Goal: Transaction & Acquisition: Purchase product/service

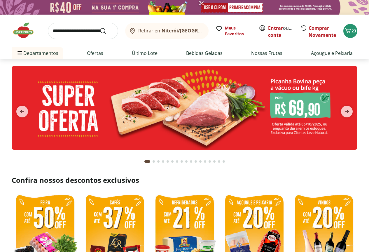
click at [355, 37] on div "Retirar em Niterói/RJ Meus Favoritos Entrar ou Criar conta Comprar Novamente 23" at bounding box center [185, 31] width 346 height 32
click at [350, 29] on icon "Carrinho" at bounding box center [348, 30] width 7 height 7
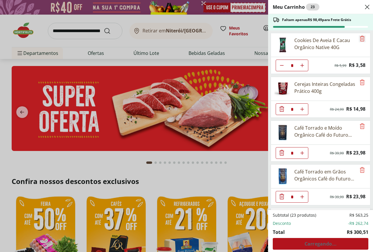
click at [360, 38] on icon "Remove" at bounding box center [362, 38] width 7 height 7
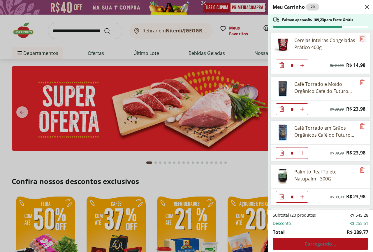
click at [360, 38] on icon "Remove" at bounding box center [362, 38] width 7 height 7
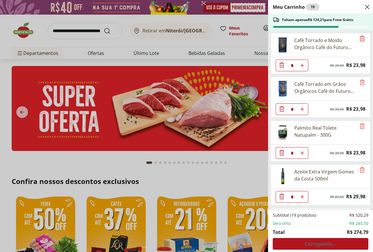
click at [360, 38] on icon "Remove" at bounding box center [362, 38] width 7 height 7
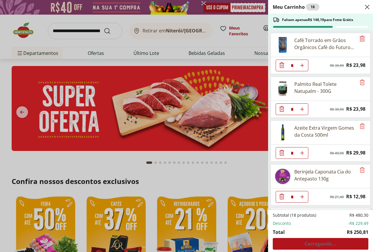
click at [360, 38] on icon "Remove" at bounding box center [362, 38] width 7 height 7
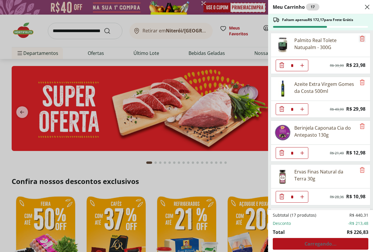
click at [360, 38] on icon "Remove" at bounding box center [362, 38] width 7 height 7
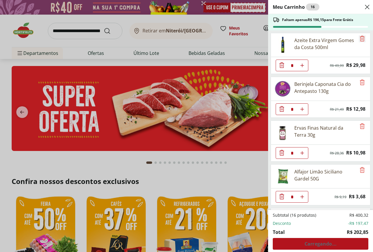
click at [360, 38] on icon "Remove" at bounding box center [362, 38] width 7 height 7
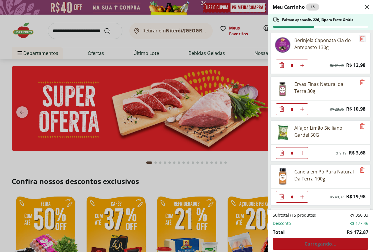
click at [360, 38] on icon "Remove" at bounding box center [362, 38] width 7 height 7
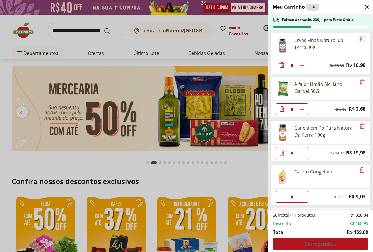
click at [360, 38] on icon "Remove" at bounding box center [362, 38] width 7 height 7
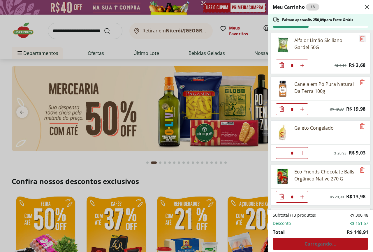
click at [360, 38] on icon "Remove" at bounding box center [362, 38] width 7 height 7
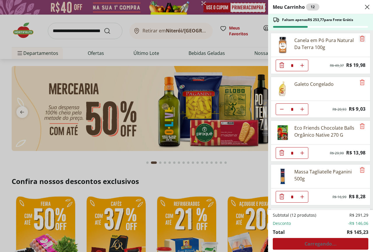
click at [360, 38] on icon "Remove" at bounding box center [362, 38] width 7 height 7
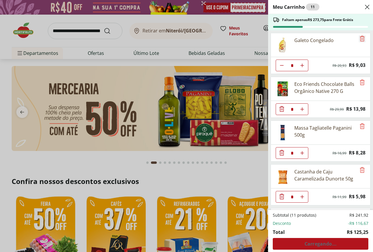
click at [360, 38] on icon "Remove" at bounding box center [362, 38] width 7 height 7
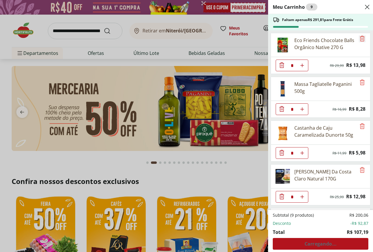
click at [360, 38] on icon "Remove" at bounding box center [362, 38] width 7 height 7
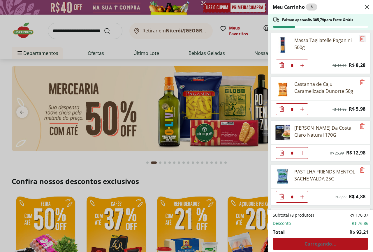
click at [360, 38] on icon "Remove" at bounding box center [362, 38] width 7 height 7
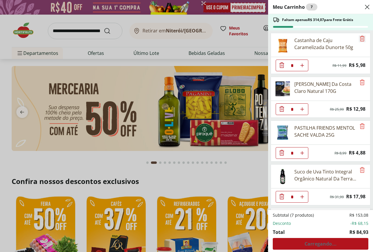
click at [360, 38] on icon "Remove" at bounding box center [362, 38] width 7 height 7
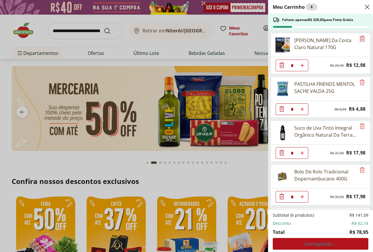
click at [360, 38] on icon "Remove" at bounding box center [362, 38] width 7 height 7
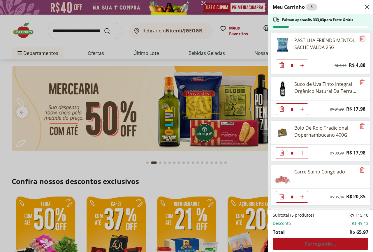
click at [360, 38] on icon "Remove" at bounding box center [362, 38] width 7 height 7
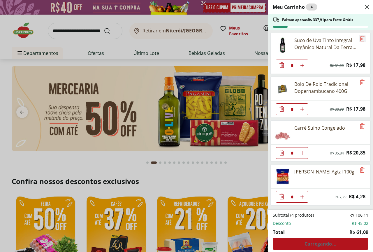
click at [360, 38] on icon "Remove" at bounding box center [362, 38] width 7 height 7
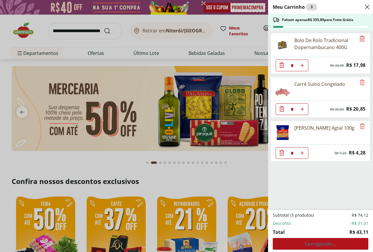
click at [360, 38] on icon "Remove" at bounding box center [362, 38] width 7 height 7
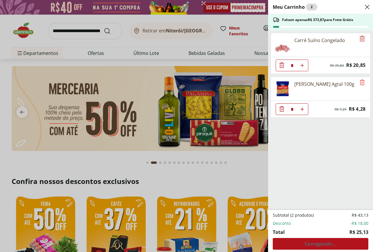
click at [360, 38] on icon "Remove" at bounding box center [362, 38] width 7 height 7
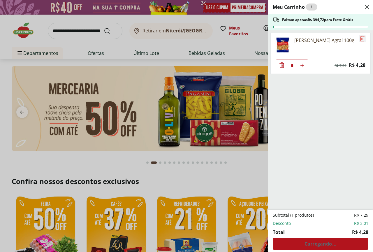
click at [360, 38] on icon "Remove" at bounding box center [362, 38] width 7 height 7
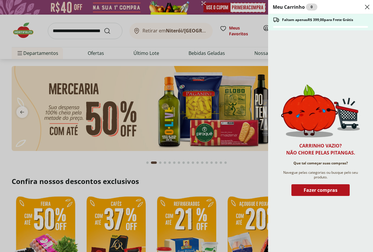
click at [368, 8] on icon "Close" at bounding box center [367, 7] width 7 height 7
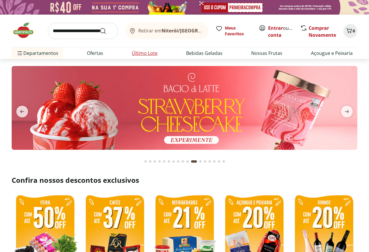
click at [144, 55] on link "Último Lote" at bounding box center [145, 53] width 26 height 7
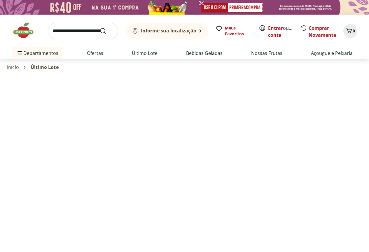
select select "**********"
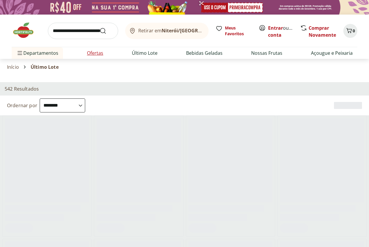
click at [101, 52] on link "Ofertas" at bounding box center [95, 53] width 16 height 7
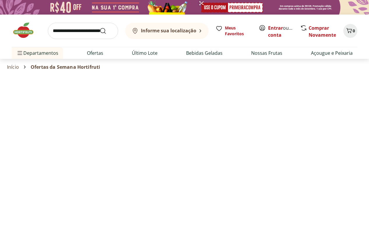
select select "**********"
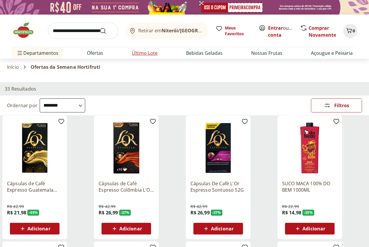
click at [144, 54] on link "Último Lote" at bounding box center [145, 53] width 26 height 7
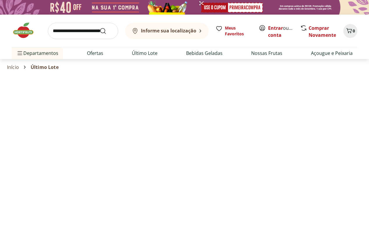
select select "**********"
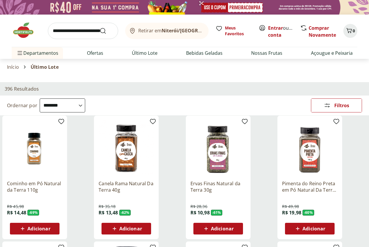
click at [234, 227] on span "Adicionar" at bounding box center [222, 229] width 23 height 5
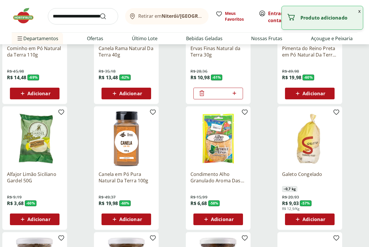
scroll to position [146, 0]
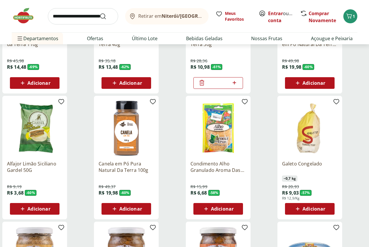
click at [50, 207] on span "Adicionar" at bounding box center [38, 209] width 23 height 5
click at [325, 207] on span "Adicionar" at bounding box center [314, 209] width 23 height 5
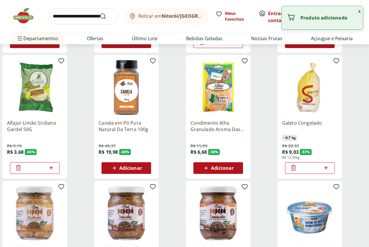
scroll to position [233, 0]
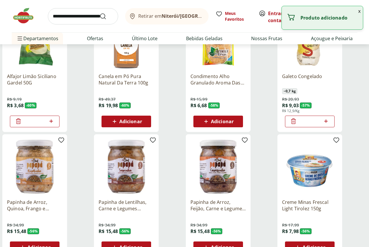
click at [330, 118] on icon at bounding box center [325, 121] width 7 height 7
type input "*"
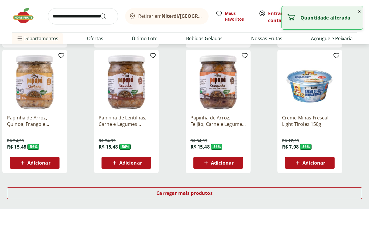
scroll to position [321, 0]
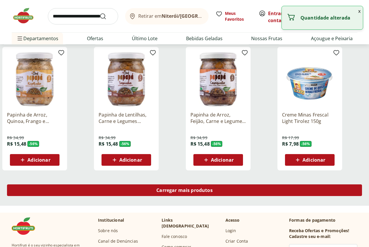
click at [213, 188] on span "Carregar mais produtos" at bounding box center [184, 190] width 56 height 5
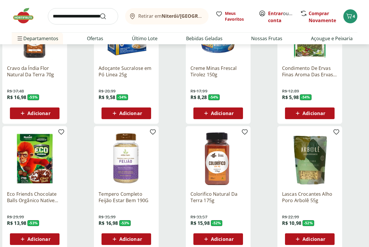
scroll to position [525, 0]
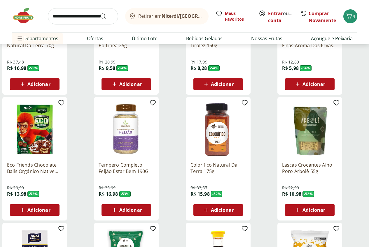
click at [50, 208] on span "Adicionar" at bounding box center [38, 210] width 23 height 5
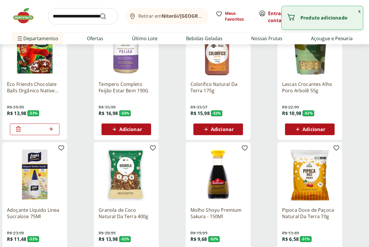
scroll to position [613, 0]
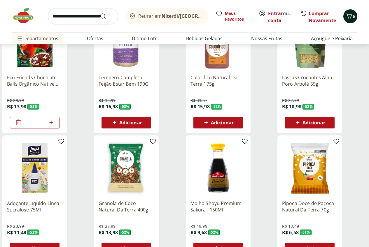
click at [352, 19] on icon "Carrinho" at bounding box center [349, 16] width 7 height 7
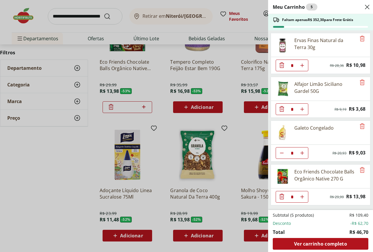
click at [368, 6] on use "Close" at bounding box center [367, 7] width 7 height 7
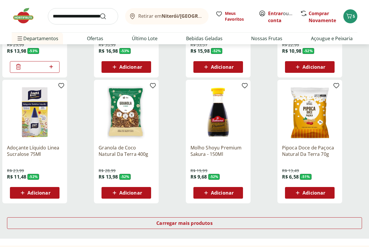
scroll to position [671, 0]
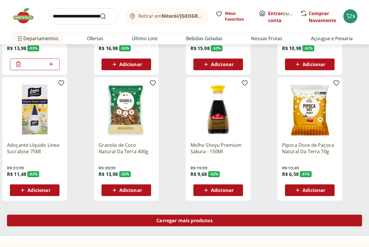
click at [213, 218] on span "Carregar mais produtos" at bounding box center [184, 220] width 56 height 5
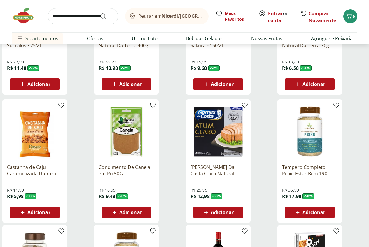
scroll to position [788, 0]
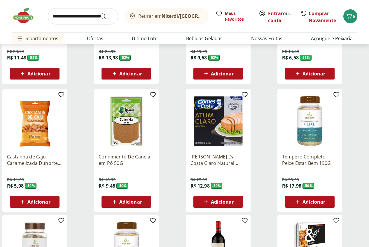
click at [50, 200] on span "Adicionar" at bounding box center [38, 202] width 23 height 5
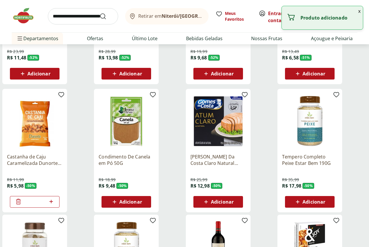
click at [234, 199] on span "Adicionar" at bounding box center [217, 202] width 31 height 7
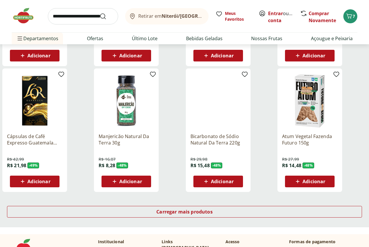
scroll to position [1079, 0]
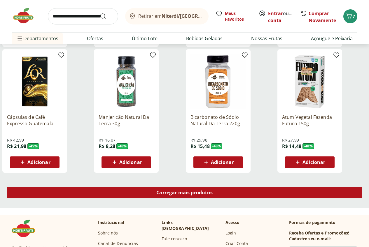
click at [213, 190] on span "Carregar mais produtos" at bounding box center [184, 192] width 56 height 5
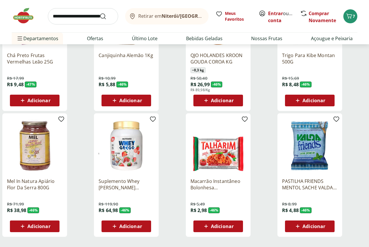
scroll to position [1400, 0]
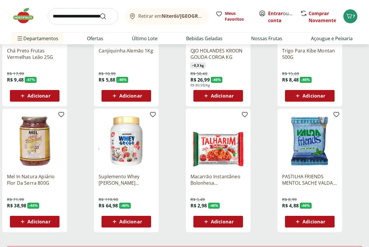
click at [325, 220] on span "Adicionar" at bounding box center [314, 222] width 23 height 5
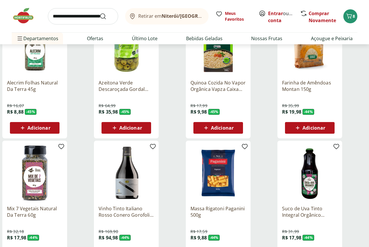
scroll to position [1779, 0]
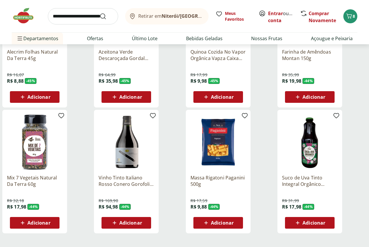
click at [234, 221] on span "Adicionar" at bounding box center [222, 223] width 23 height 5
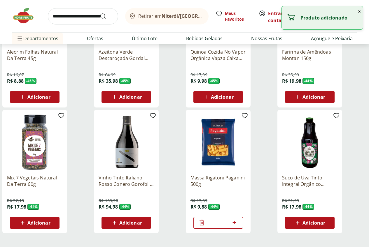
click at [325, 221] on span "Adicionar" at bounding box center [314, 223] width 23 height 5
click at [361, 11] on button "x" at bounding box center [359, 11] width 7 height 10
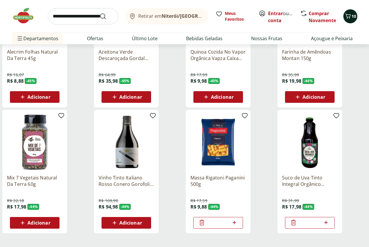
click at [354, 14] on span "10" at bounding box center [354, 16] width 5 height 6
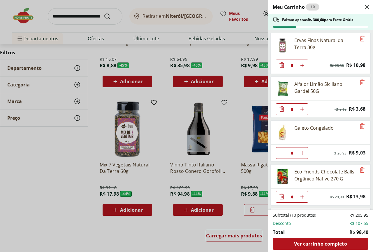
click at [366, 6] on icon "Close" at bounding box center [367, 7] width 7 height 7
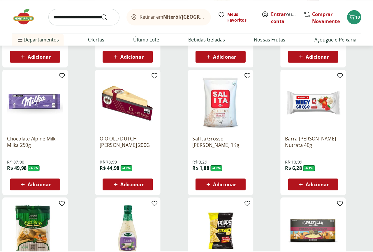
scroll to position [2159, 0]
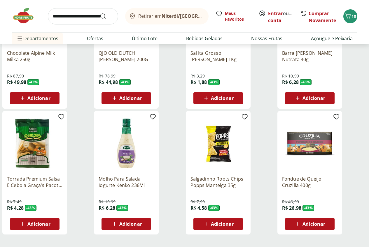
click at [50, 222] on span "Adicionar" at bounding box center [38, 224] width 23 height 5
click at [353, 19] on span "11" at bounding box center [354, 16] width 5 height 6
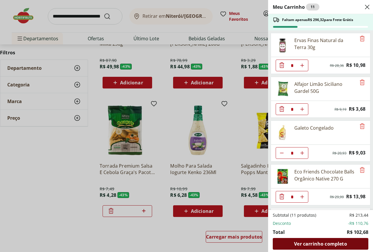
click at [320, 242] on span "Ver carrinho completo" at bounding box center [320, 243] width 53 height 5
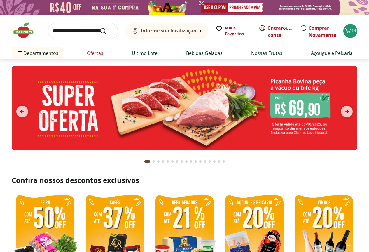
click at [96, 52] on link "Ofertas" at bounding box center [95, 53] width 16 height 7
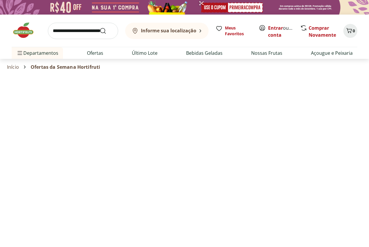
select select "**********"
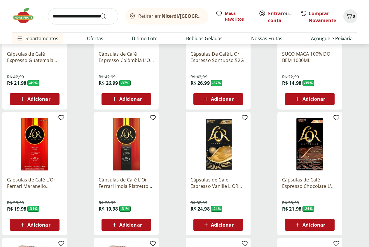
scroll to position [88, 0]
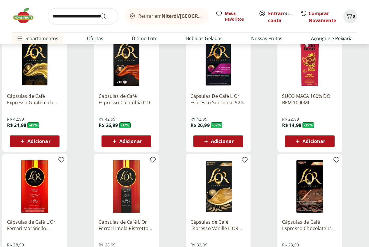
click at [325, 139] on span "Adicionar" at bounding box center [314, 141] width 23 height 5
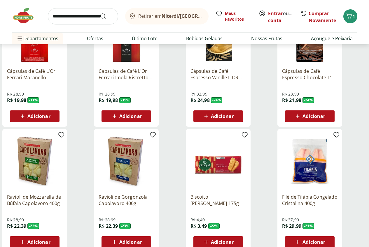
scroll to position [263, 0]
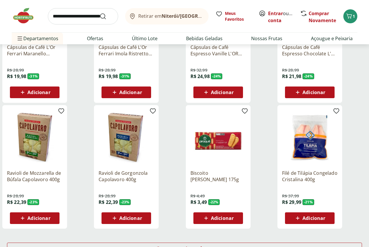
click at [26, 215] on icon at bounding box center [22, 218] width 7 height 7
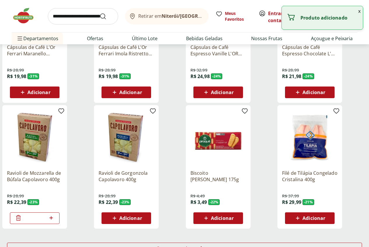
click at [118, 215] on icon at bounding box center [114, 218] width 7 height 7
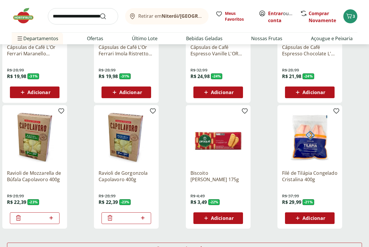
click at [113, 215] on icon at bounding box center [109, 218] width 7 height 7
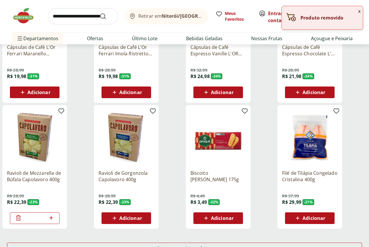
click at [22, 215] on icon at bounding box center [18, 218] width 7 height 7
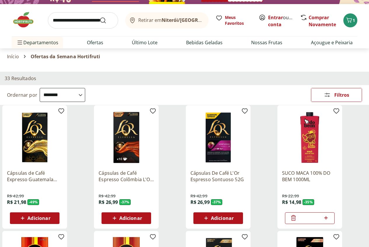
scroll to position [0, 0]
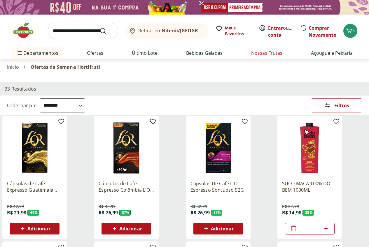
click at [265, 56] on link "Nossas Frutas" at bounding box center [266, 53] width 31 height 7
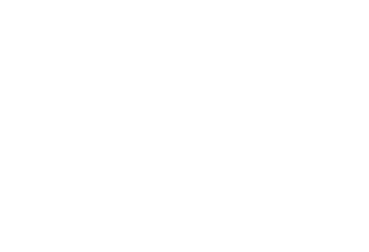
select select "**********"
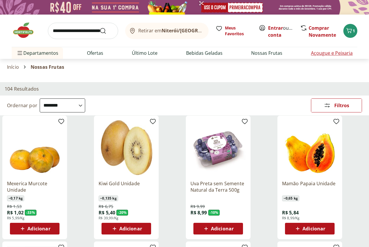
click at [336, 53] on link "Açougue e Peixaria" at bounding box center [332, 53] width 42 height 7
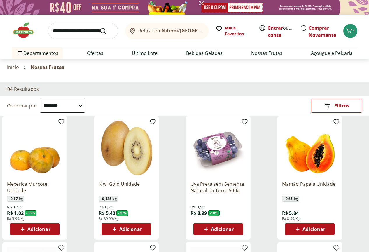
select select "**********"
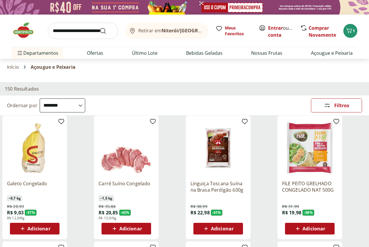
click at [142, 227] on span "Adicionar" at bounding box center [130, 229] width 23 height 5
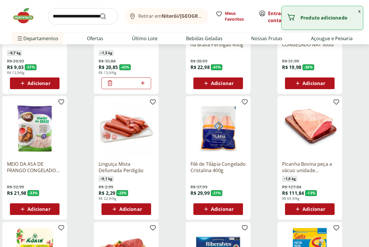
scroll to position [146, 0]
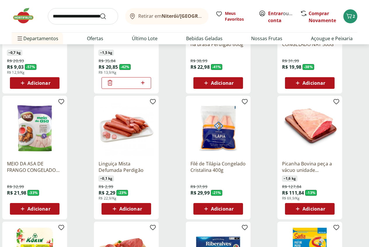
click at [50, 207] on span "Adicionar" at bounding box center [38, 209] width 23 height 5
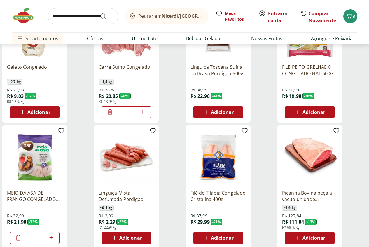
scroll to position [0, 0]
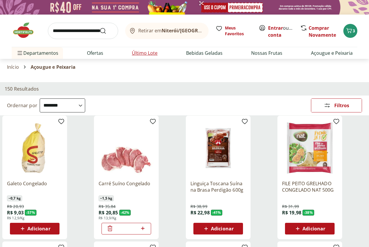
click at [149, 54] on link "Último Lote" at bounding box center [145, 53] width 26 height 7
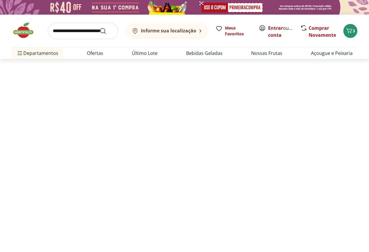
select select "**********"
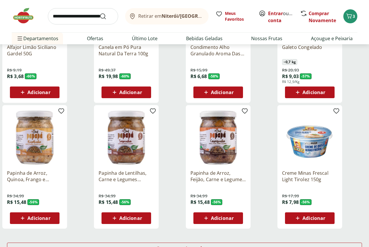
scroll to position [350, 0]
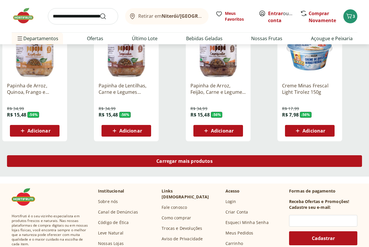
click at [213, 159] on span "Carregar mais produtos" at bounding box center [184, 161] width 56 height 5
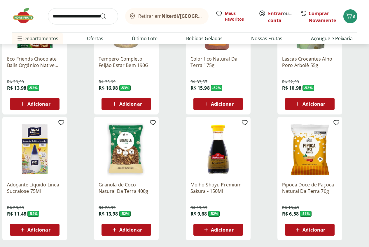
scroll to position [338, 0]
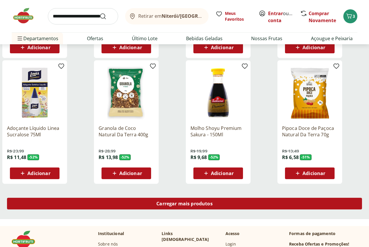
click at [236, 198] on div "Carregar mais produtos" at bounding box center [184, 204] width 355 height 12
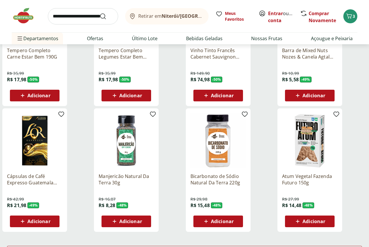
scroll to position [775, 0]
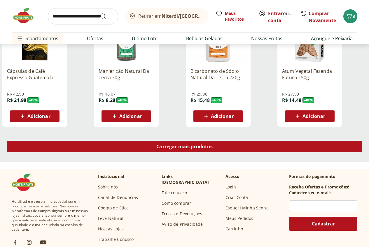
click at [228, 141] on div "Carregar mais produtos" at bounding box center [184, 147] width 355 height 12
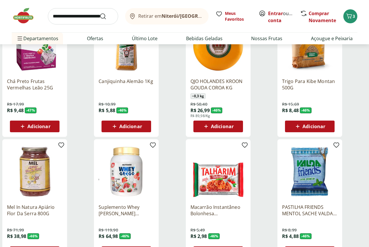
scroll to position [365, 0]
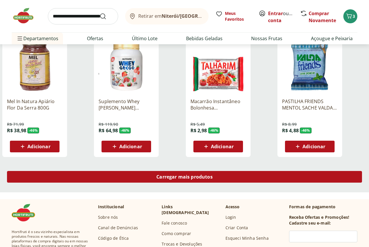
click at [246, 171] on div "Carregar mais produtos" at bounding box center [184, 177] width 355 height 12
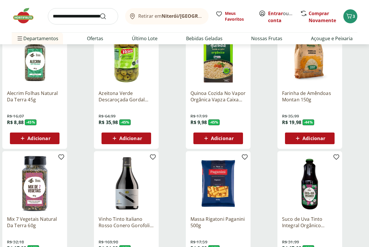
scroll to position [744, 0]
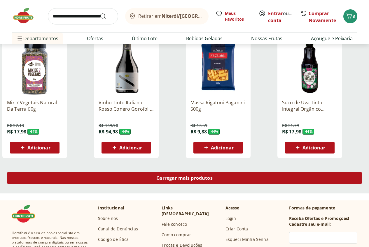
click at [213, 176] on span "Carregar mais produtos" at bounding box center [184, 178] width 56 height 5
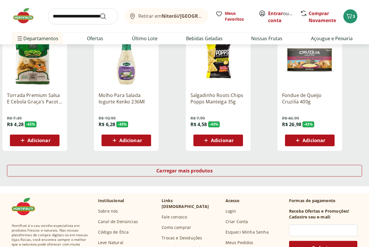
scroll to position [1152, 0]
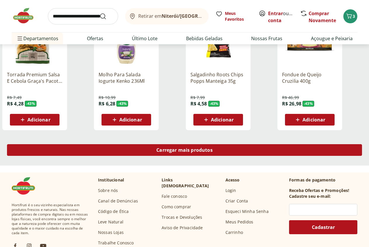
click at [213, 148] on span "Carregar mais produtos" at bounding box center [184, 150] width 56 height 5
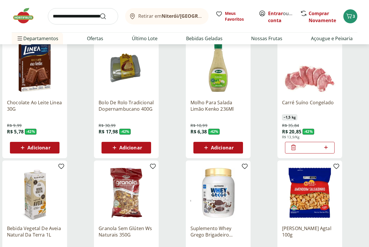
scroll to position [1386, 0]
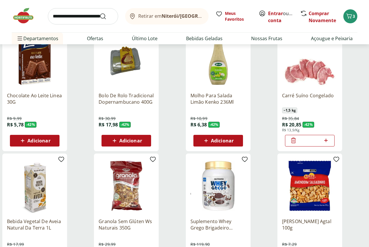
click at [296, 138] on icon at bounding box center [293, 141] width 5 height 6
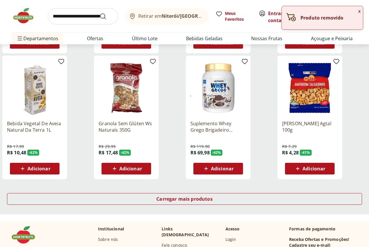
scroll to position [1502, 0]
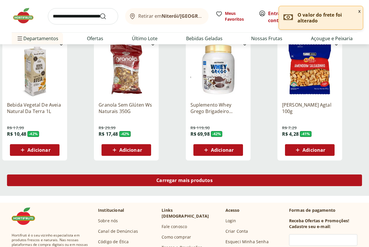
click at [240, 175] on div "Carregar mais produtos" at bounding box center [184, 181] width 355 height 12
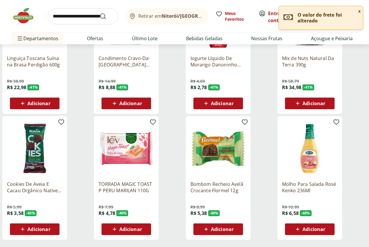
scroll to position [1911, 0]
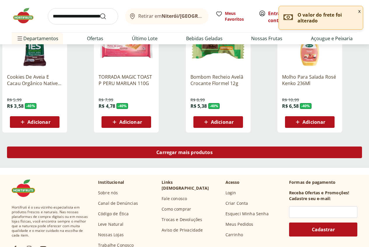
click at [213, 150] on span "Carregar mais produtos" at bounding box center [184, 152] width 56 height 5
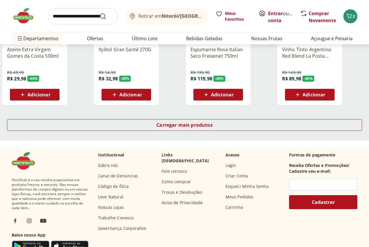
scroll to position [2319, 0]
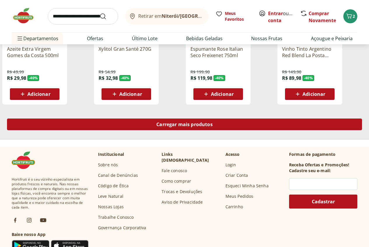
click at [247, 119] on div "Carregar mais produtos" at bounding box center [184, 125] width 355 height 12
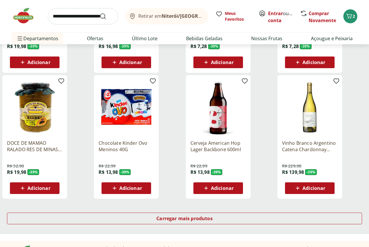
scroll to position [2611, 0]
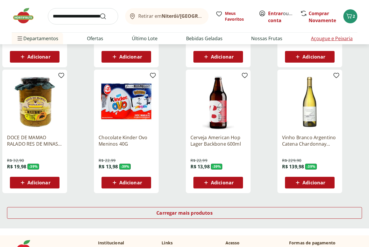
click at [334, 39] on link "Açougue e Peixaria" at bounding box center [332, 38] width 42 height 7
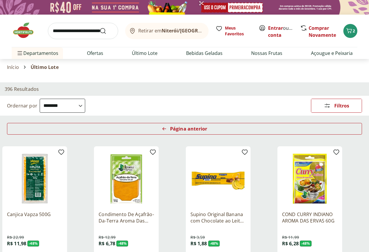
select select "**********"
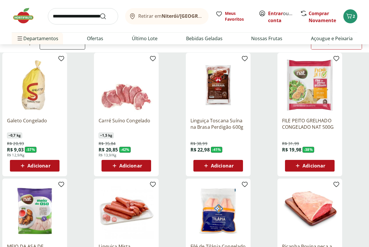
scroll to position [29, 0]
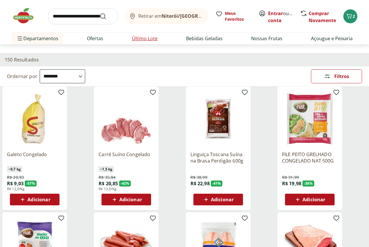
click at [141, 36] on link "Último Lote" at bounding box center [145, 38] width 26 height 7
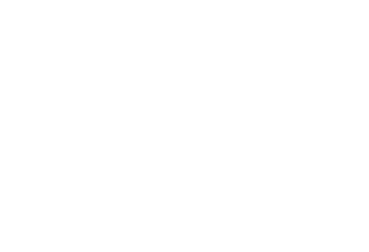
select select "**********"
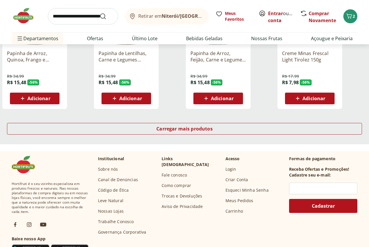
scroll to position [379, 0]
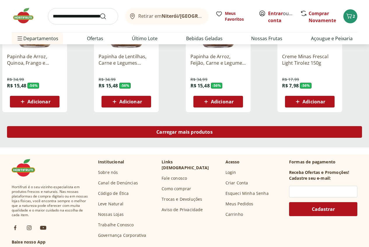
click at [213, 130] on span "Carregar mais produtos" at bounding box center [184, 132] width 56 height 5
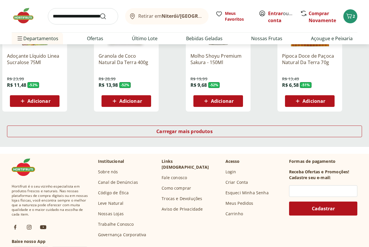
scroll to position [817, 0]
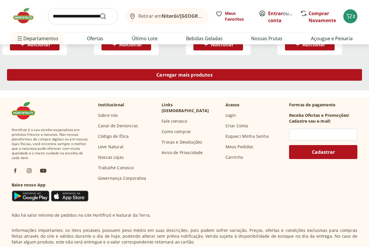
click at [233, 69] on link "Carregar mais produtos" at bounding box center [184, 76] width 355 height 14
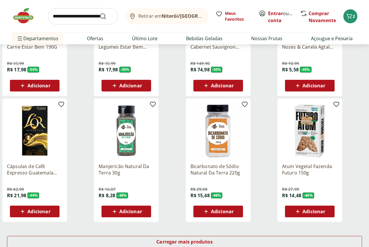
scroll to position [1079, 0]
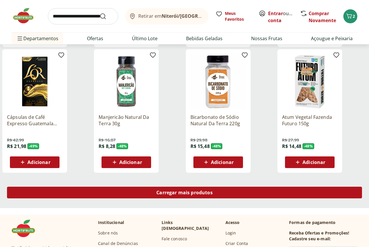
click at [213, 190] on span "Carregar mais produtos" at bounding box center [184, 192] width 56 height 5
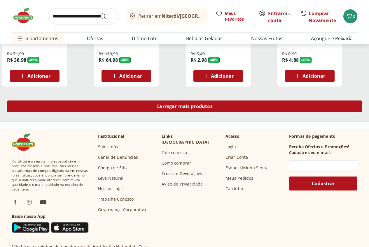
click at [213, 104] on span "Carregar mais produtos" at bounding box center [184, 106] width 56 height 5
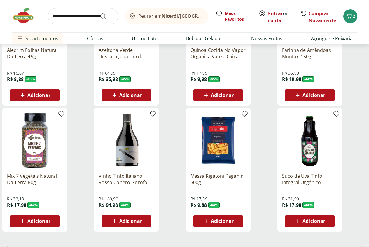
scroll to position [1896, 0]
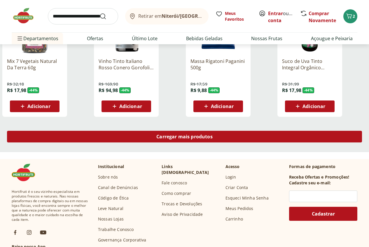
click at [213, 134] on span "Carregar mais produtos" at bounding box center [184, 136] width 56 height 5
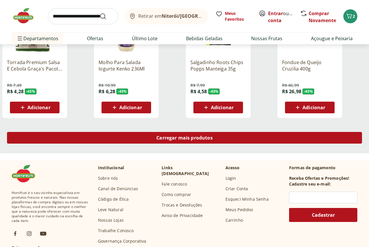
click at [239, 132] on div "Carregar mais produtos" at bounding box center [184, 138] width 355 height 12
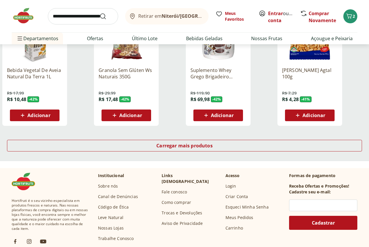
scroll to position [2713, 0]
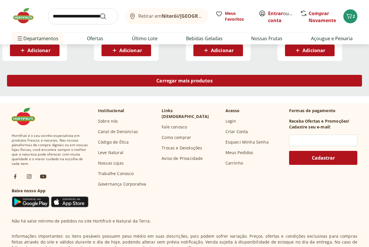
click at [213, 78] on span "Carregar mais produtos" at bounding box center [184, 80] width 56 height 5
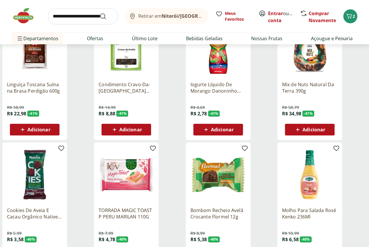
scroll to position [3063, 0]
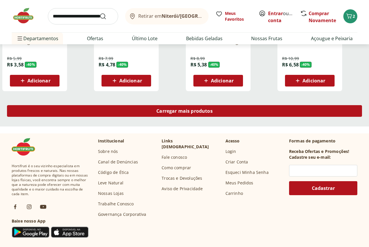
click at [213, 109] on span "Carregar mais produtos" at bounding box center [184, 111] width 56 height 5
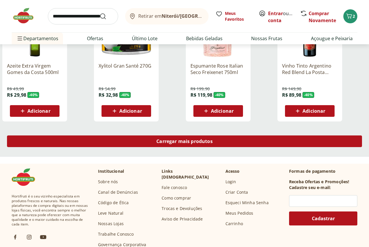
click at [213, 139] on span "Carregar mais produtos" at bounding box center [184, 141] width 56 height 5
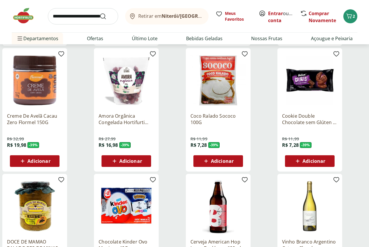
scroll to position [3792, 0]
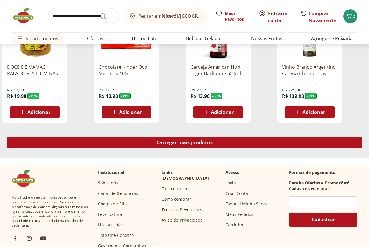
click at [213, 140] on span "Carregar mais produtos" at bounding box center [184, 142] width 56 height 5
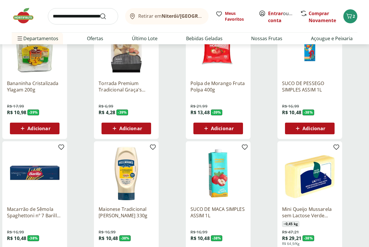
scroll to position [4142, 0]
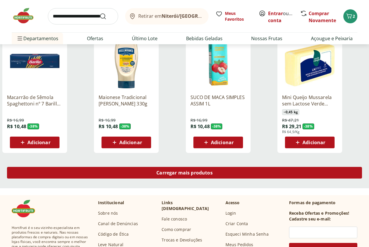
click at [213, 171] on span "Carregar mais produtos" at bounding box center [184, 173] width 56 height 5
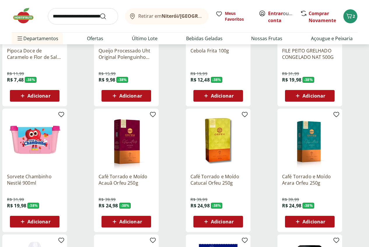
scroll to position [4492, 0]
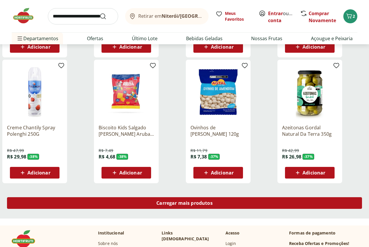
click at [213, 201] on span "Carregar mais produtos" at bounding box center [184, 203] width 56 height 5
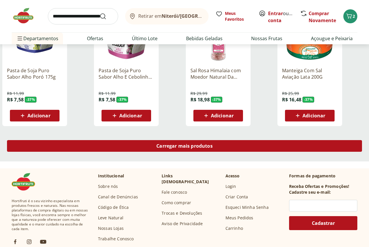
click at [244, 140] on div "Carregar mais produtos" at bounding box center [184, 146] width 355 height 12
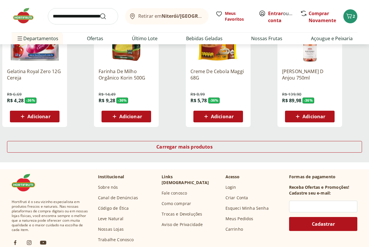
scroll to position [833, 0]
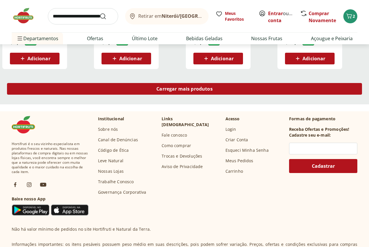
click at [213, 87] on span "Carregar mais produtos" at bounding box center [184, 89] width 56 height 5
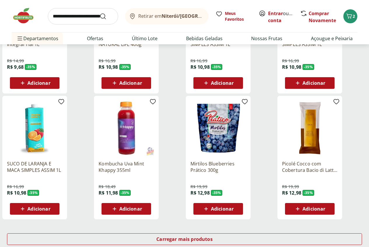
scroll to position [1154, 0]
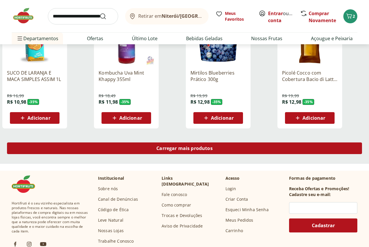
click at [213, 146] on span "Carregar mais produtos" at bounding box center [184, 148] width 56 height 5
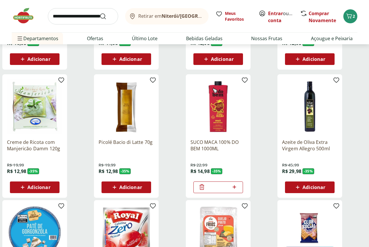
scroll to position [1212, 0]
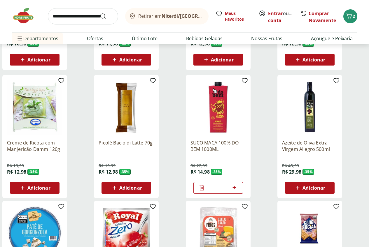
click at [205, 184] on icon at bounding box center [201, 187] width 7 height 7
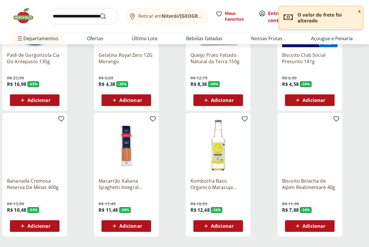
scroll to position [1504, 0]
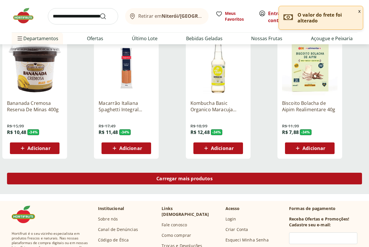
click at [241, 173] on div "Carregar mais produtos" at bounding box center [184, 179] width 355 height 12
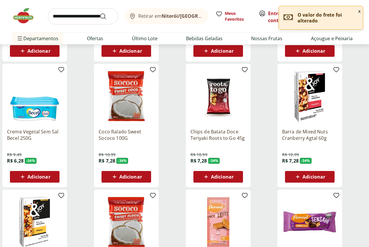
scroll to position [1854, 0]
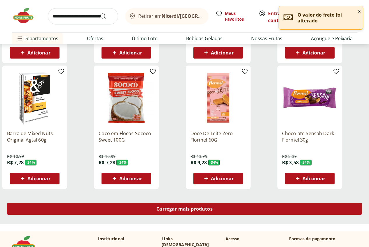
click at [249, 203] on link "Carregar mais produtos" at bounding box center [184, 210] width 355 height 14
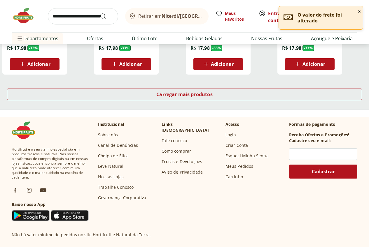
scroll to position [2350, 0]
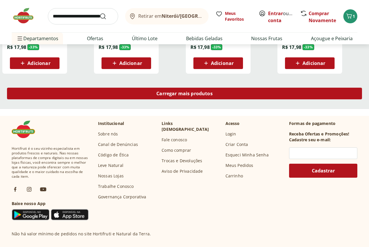
click at [218, 88] on div "Carregar mais produtos" at bounding box center [184, 94] width 355 height 12
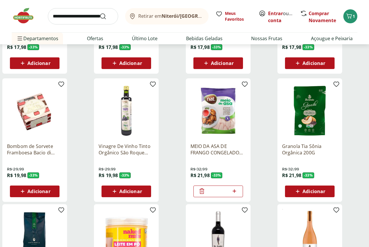
scroll to position [2379, 0]
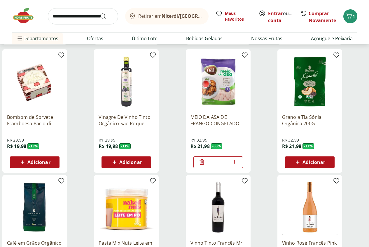
click at [205, 159] on icon at bounding box center [201, 162] width 7 height 7
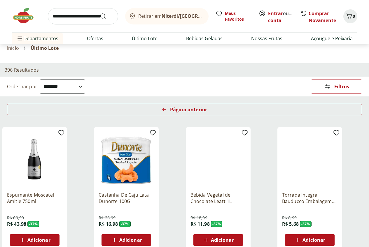
scroll to position [0, 0]
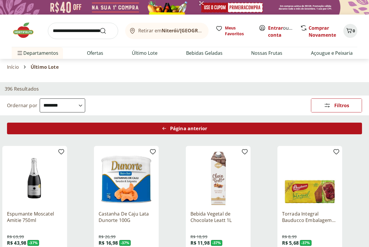
click at [207, 126] on span "Página anterior" at bounding box center [188, 128] width 37 height 5
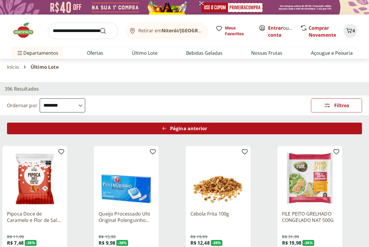
click at [234, 123] on div "Página anterior" at bounding box center [184, 129] width 355 height 12
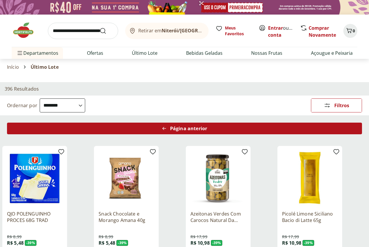
click at [234, 123] on div "Página anterior" at bounding box center [184, 129] width 355 height 12
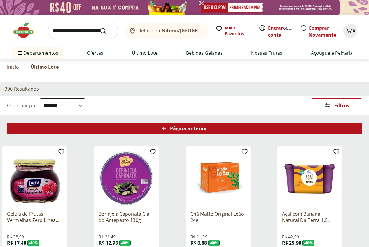
click at [234, 123] on div "Página anterior" at bounding box center [184, 129] width 355 height 12
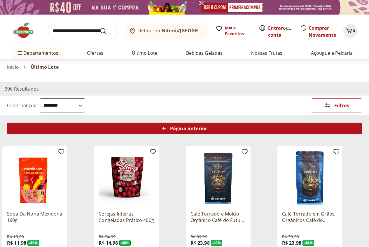
click at [234, 123] on div "Página anterior" at bounding box center [184, 129] width 355 height 12
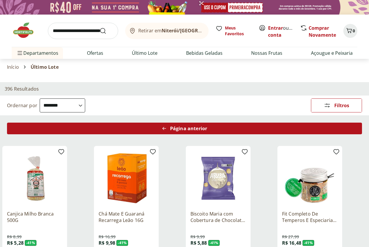
click at [222, 123] on div "Página anterior" at bounding box center [184, 129] width 355 height 12
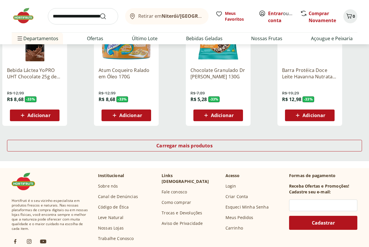
scroll to position [4988, 0]
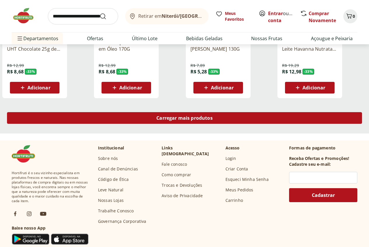
click at [213, 116] on span "Carregar mais produtos" at bounding box center [184, 118] width 56 height 5
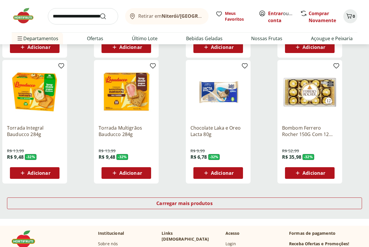
scroll to position [5367, 0]
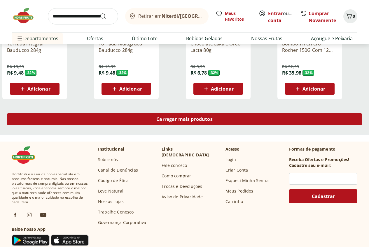
click at [213, 117] on span "Carregar mais produtos" at bounding box center [184, 119] width 56 height 5
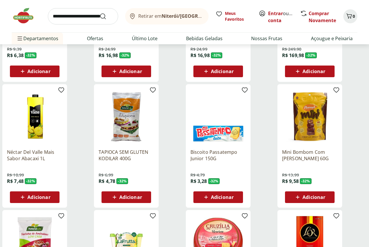
scroll to position [5688, 0]
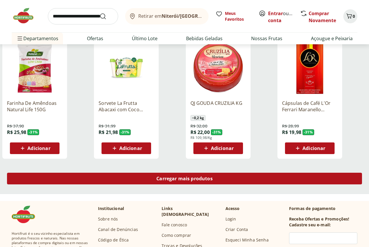
click at [213, 176] on span "Carregar mais produtos" at bounding box center [184, 178] width 56 height 5
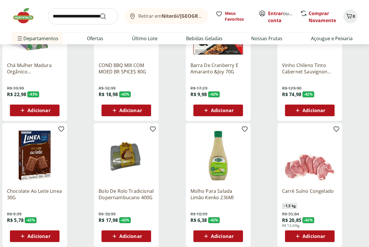
scroll to position [8, 0]
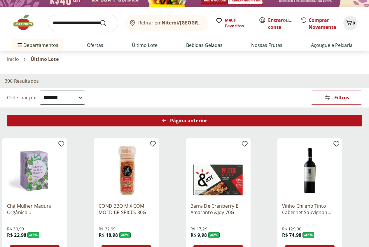
click at [207, 118] on span "Página anterior" at bounding box center [188, 120] width 37 height 5
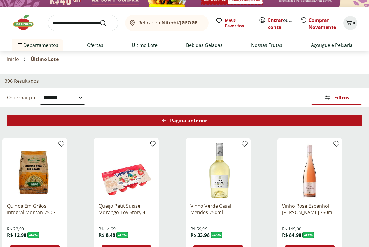
click at [207, 118] on span "Página anterior" at bounding box center [188, 120] width 37 height 5
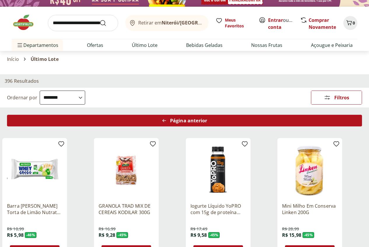
click at [207, 118] on span "Página anterior" at bounding box center [188, 120] width 37 height 5
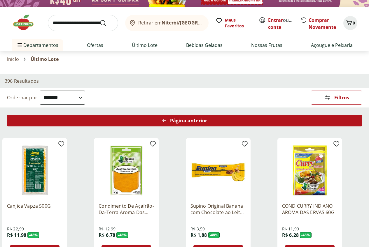
click at [207, 118] on span "Página anterior" at bounding box center [188, 120] width 37 height 5
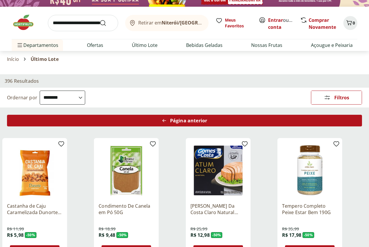
drag, startPoint x: 215, startPoint y: 102, endPoint x: 239, endPoint y: 98, distance: 24.2
click at [215, 115] on div "Página anterior" at bounding box center [184, 121] width 355 height 12
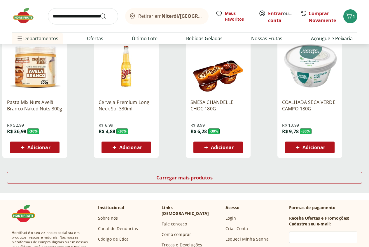
scroll to position [8001, 0]
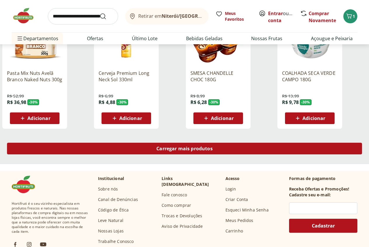
click at [213, 146] on span "Carregar mais produtos" at bounding box center [184, 148] width 56 height 5
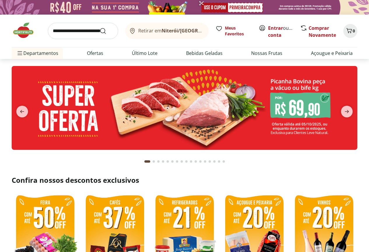
click at [287, 103] on img at bounding box center [185, 108] width 346 height 84
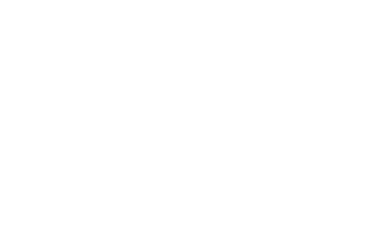
select select "**********"
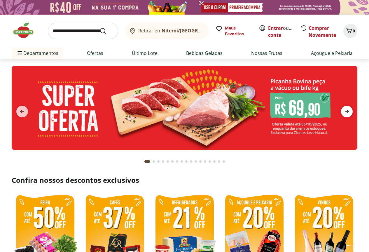
click at [347, 112] on icon "next" at bounding box center [346, 111] width 7 height 7
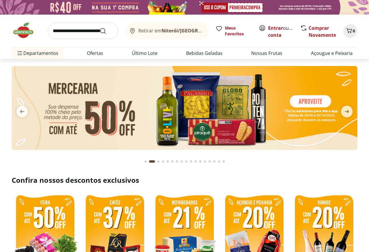
click at [209, 108] on img at bounding box center [185, 108] width 346 height 84
select select "**********"
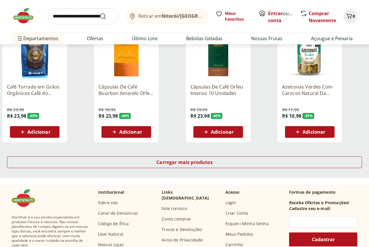
scroll to position [350, 0]
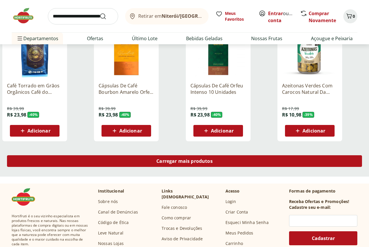
click at [213, 159] on span "Carregar mais produtos" at bounding box center [184, 161] width 56 height 5
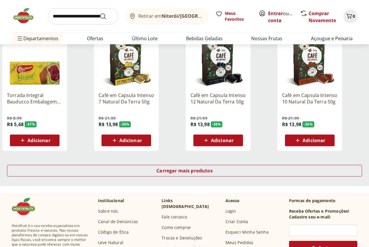
scroll to position [729, 0]
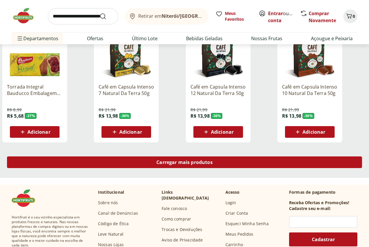
click at [213, 160] on span "Carregar mais produtos" at bounding box center [184, 162] width 56 height 5
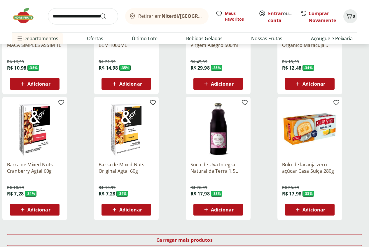
scroll to position [1050, 0]
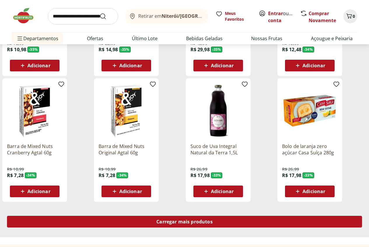
click at [213, 220] on span "Carregar mais produtos" at bounding box center [184, 222] width 56 height 5
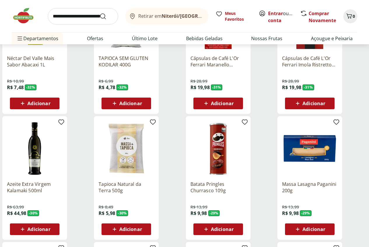
scroll to position [1284, 0]
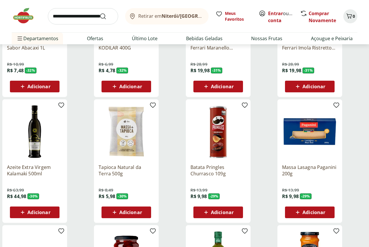
click at [17, 18] on img at bounding box center [26, 16] width 29 height 18
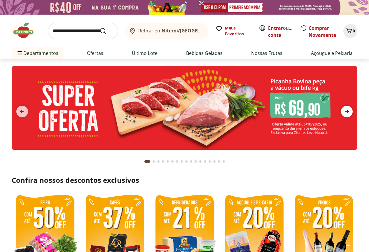
click at [346, 111] on icon "next" at bounding box center [347, 111] width 4 height 3
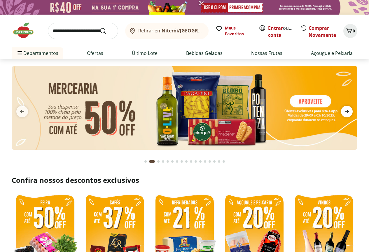
click at [346, 111] on icon "next" at bounding box center [347, 111] width 4 height 3
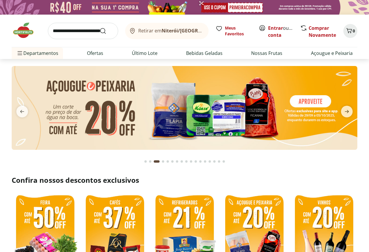
click at [222, 109] on img at bounding box center [185, 108] width 346 height 84
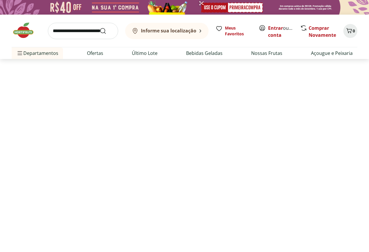
select select "**********"
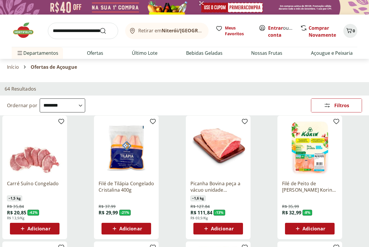
click at [27, 33] on img at bounding box center [26, 31] width 29 height 18
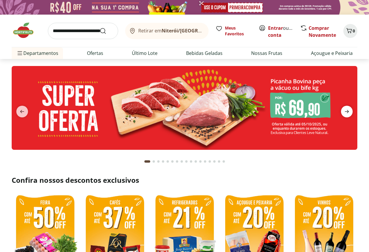
click at [346, 110] on icon "next" at bounding box center [346, 111] width 7 height 7
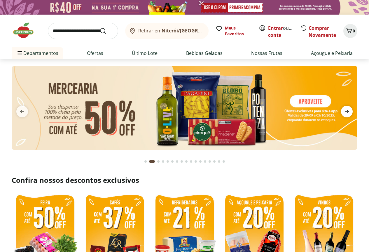
click at [346, 110] on icon "next" at bounding box center [346, 111] width 7 height 7
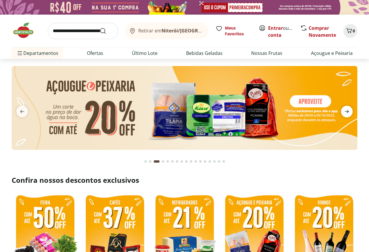
click at [346, 110] on icon "next" at bounding box center [346, 111] width 7 height 7
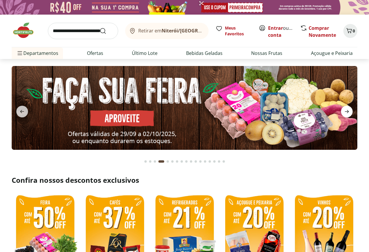
click at [346, 110] on icon "next" at bounding box center [346, 111] width 7 height 7
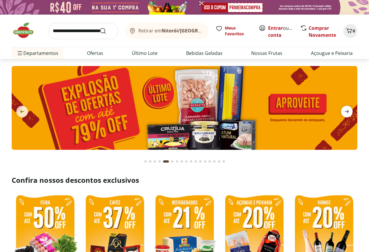
click at [346, 110] on icon "next" at bounding box center [346, 111] width 7 height 7
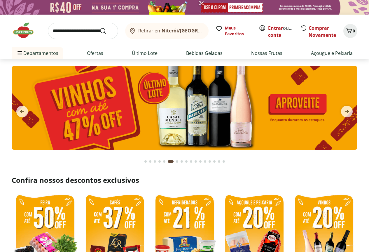
click at [259, 111] on img at bounding box center [185, 108] width 346 height 84
select select "**********"
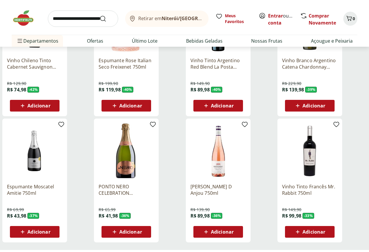
scroll to position [263, 0]
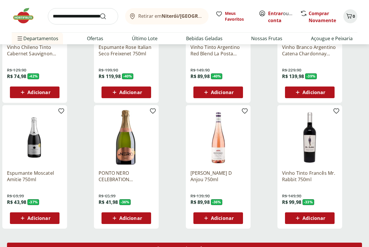
click at [247, 243] on div "Carregar mais produtos" at bounding box center [184, 249] width 355 height 12
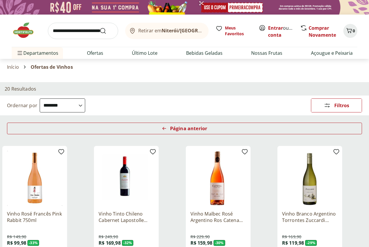
click at [22, 33] on img at bounding box center [26, 31] width 29 height 18
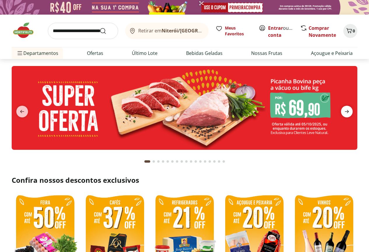
click at [346, 112] on icon "next" at bounding box center [347, 111] width 4 height 3
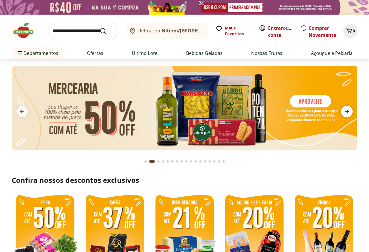
click at [346, 112] on icon "next" at bounding box center [347, 111] width 4 height 3
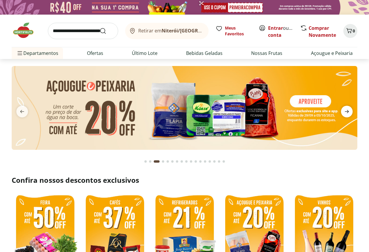
click at [346, 112] on icon "next" at bounding box center [347, 111] width 4 height 3
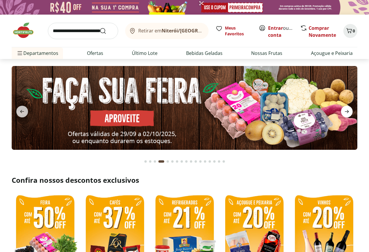
click at [346, 112] on icon "next" at bounding box center [347, 111] width 4 height 3
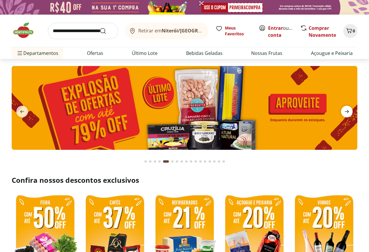
click at [346, 112] on icon "next" at bounding box center [347, 111] width 4 height 3
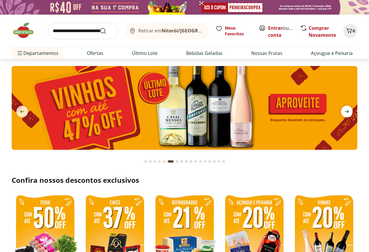
click at [346, 112] on icon "next" at bounding box center [347, 111] width 4 height 3
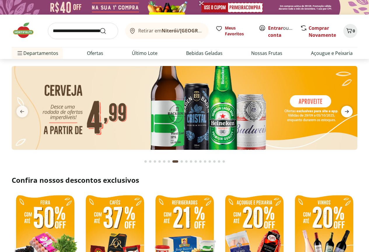
click at [346, 112] on icon "next" at bounding box center [347, 111] width 4 height 3
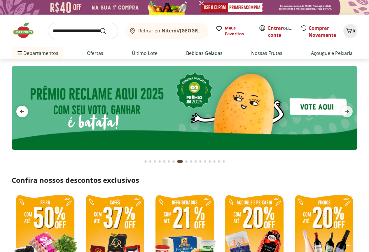
click at [21, 109] on icon "previous" at bounding box center [22, 111] width 7 height 7
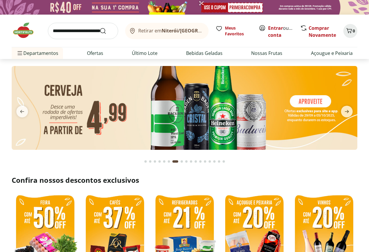
click at [172, 113] on img at bounding box center [185, 108] width 346 height 84
select select "**********"
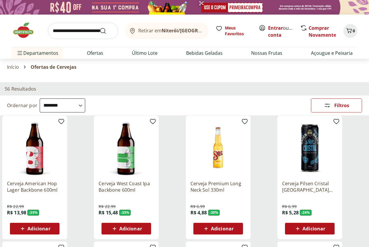
click at [21, 32] on img at bounding box center [26, 31] width 29 height 18
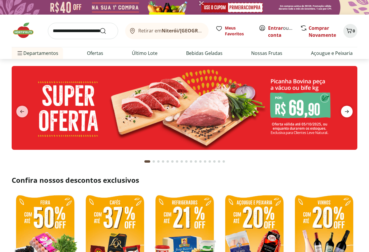
click at [347, 113] on icon "next" at bounding box center [346, 111] width 7 height 7
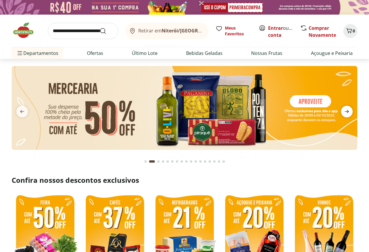
click at [347, 113] on icon "next" at bounding box center [346, 111] width 7 height 7
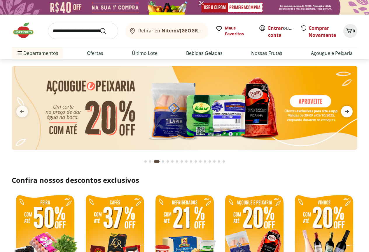
click at [347, 113] on icon "next" at bounding box center [346, 111] width 7 height 7
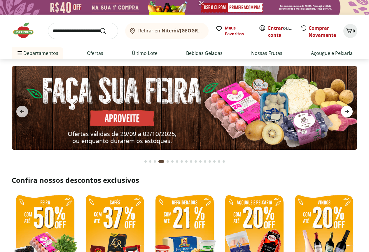
click at [347, 113] on icon "next" at bounding box center [346, 111] width 7 height 7
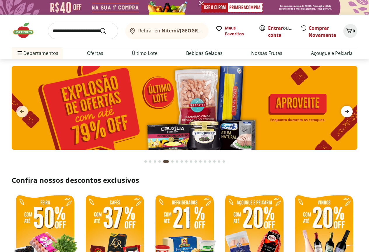
click at [347, 113] on icon "next" at bounding box center [346, 111] width 7 height 7
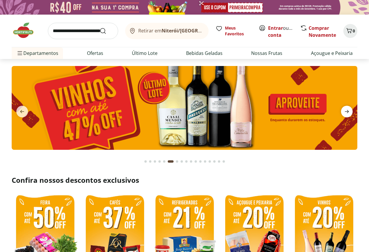
click at [347, 113] on icon "next" at bounding box center [346, 111] width 7 height 7
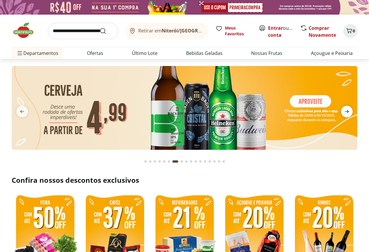
click at [347, 113] on icon "next" at bounding box center [346, 111] width 7 height 7
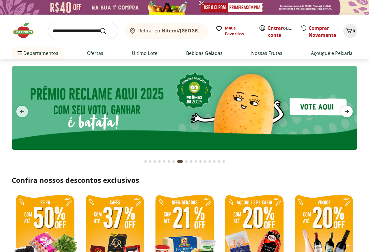
click at [347, 113] on icon "next" at bounding box center [346, 111] width 7 height 7
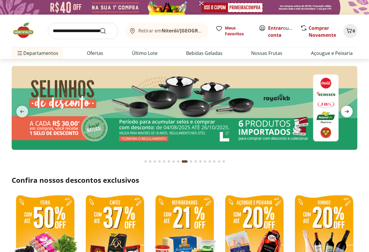
click at [347, 113] on icon "next" at bounding box center [346, 111] width 7 height 7
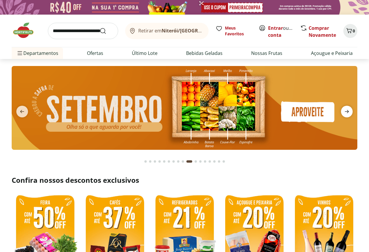
click at [347, 113] on icon "next" at bounding box center [346, 111] width 7 height 7
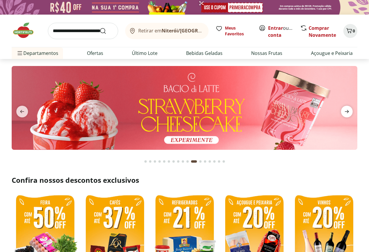
click at [347, 113] on icon "next" at bounding box center [346, 111] width 7 height 7
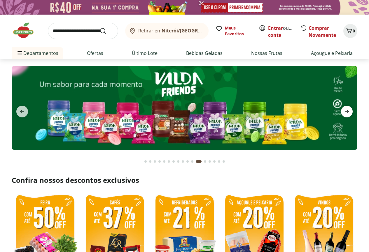
click at [347, 113] on icon "next" at bounding box center [346, 111] width 7 height 7
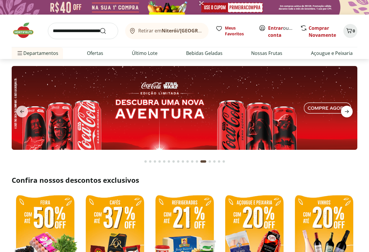
click at [347, 113] on icon "next" at bounding box center [346, 111] width 7 height 7
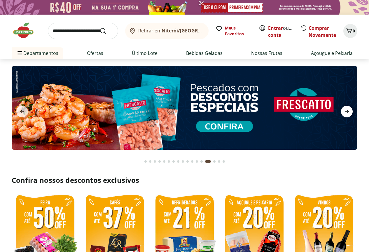
click at [347, 113] on icon "next" at bounding box center [346, 111] width 7 height 7
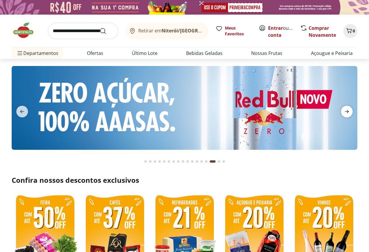
click at [347, 113] on icon "next" at bounding box center [346, 111] width 7 height 7
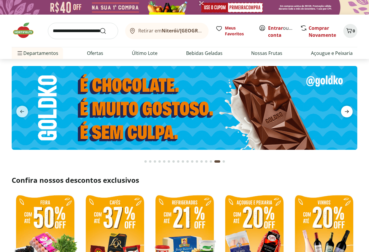
click at [347, 113] on icon "next" at bounding box center [346, 111] width 7 height 7
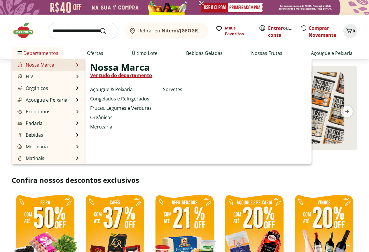
click at [27, 64] on link "Nossa Marca" at bounding box center [35, 64] width 38 height 7
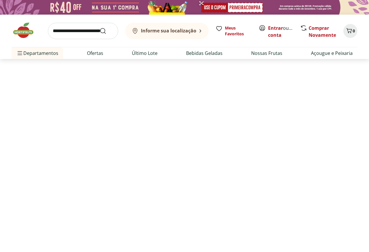
select select "**********"
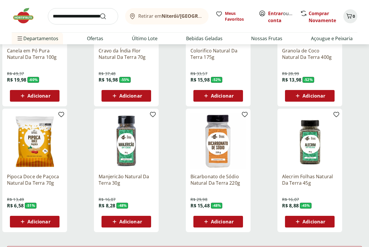
scroll to position [292, 0]
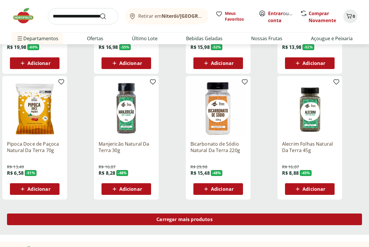
click at [213, 217] on span "Carregar mais produtos" at bounding box center [184, 219] width 56 height 5
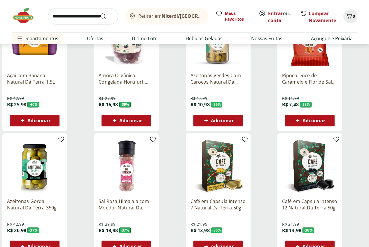
scroll to position [671, 0]
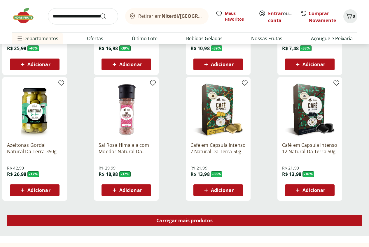
click at [213, 218] on span "Carregar mais produtos" at bounding box center [184, 220] width 56 height 5
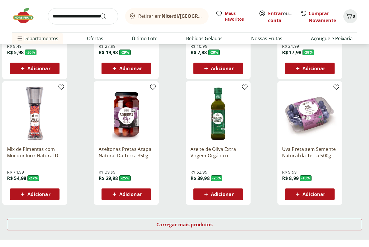
scroll to position [1050, 0]
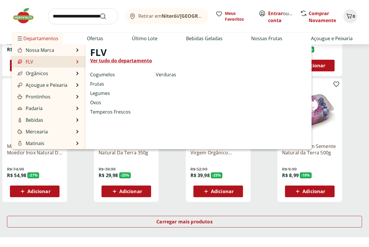
click at [29, 62] on link "FLV" at bounding box center [24, 61] width 17 height 7
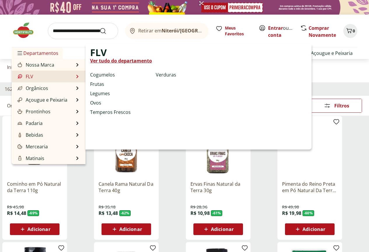
select select "**********"
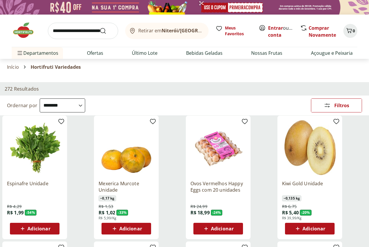
click at [50, 227] on span "Adicionar" at bounding box center [38, 229] width 23 height 5
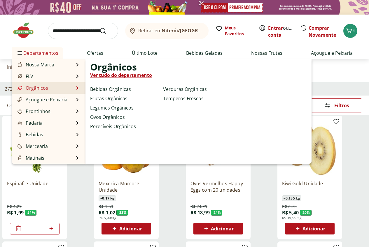
click at [29, 87] on link "Orgânicos" at bounding box center [32, 88] width 32 height 7
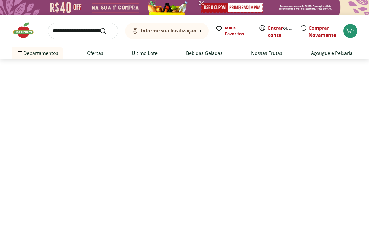
select select "**********"
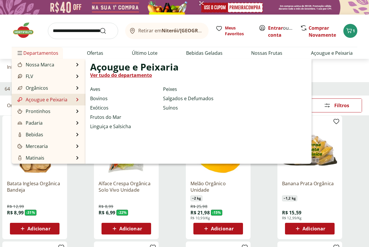
click at [34, 98] on link "Açougue e Peixaria" at bounding box center [41, 99] width 51 height 7
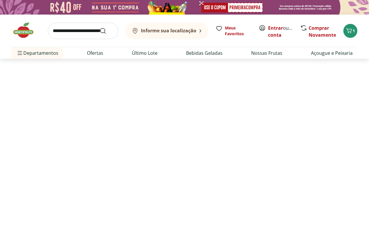
select select "**********"
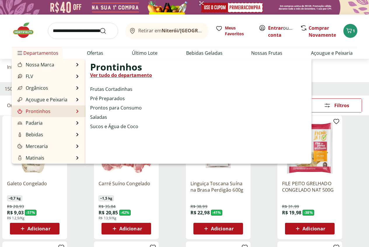
click at [40, 109] on link "Prontinhos" at bounding box center [33, 111] width 34 height 7
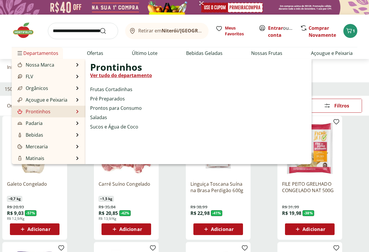
select select "**********"
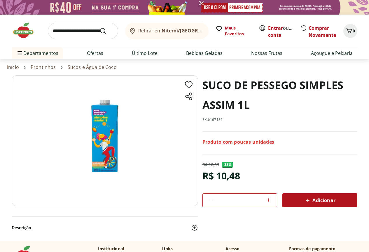
click at [109, 148] on img at bounding box center [105, 140] width 186 height 130
click at [107, 147] on img at bounding box center [105, 140] width 186 height 130
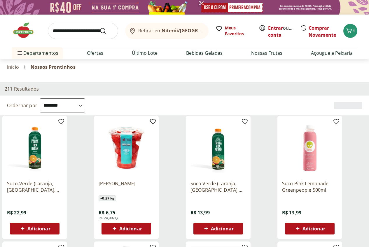
select select "**********"
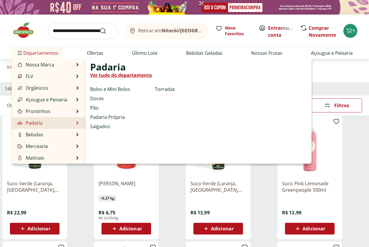
click at [29, 123] on link "Padaria" at bounding box center [29, 123] width 26 height 7
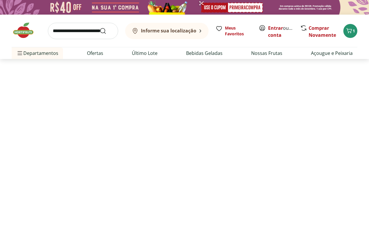
select select "**********"
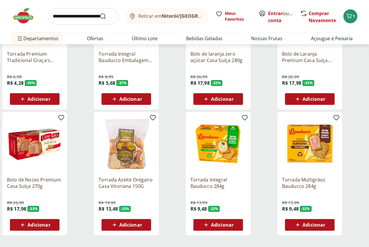
scroll to position [263, 0]
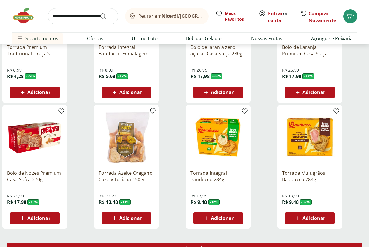
click at [213, 246] on span "Carregar mais produtos" at bounding box center [184, 248] width 56 height 5
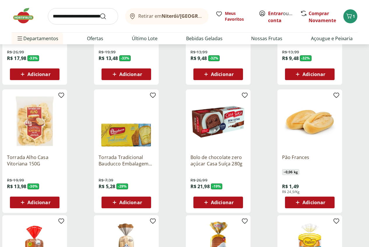
scroll to position [408, 0]
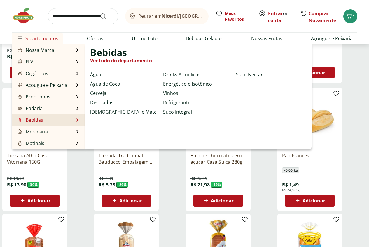
click at [33, 121] on link "Bebidas" at bounding box center [29, 120] width 27 height 7
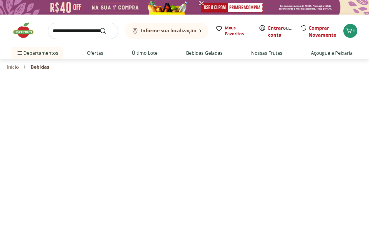
select select "**********"
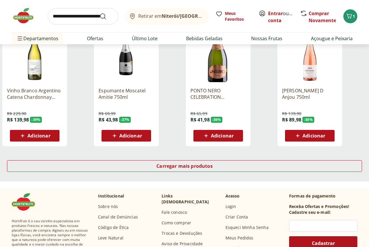
scroll to position [350, 0]
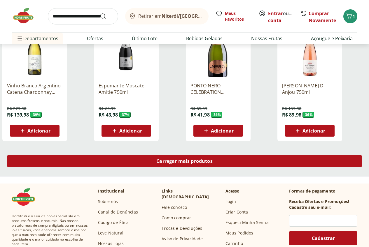
click at [229, 155] on div "Carregar mais produtos" at bounding box center [184, 161] width 355 height 12
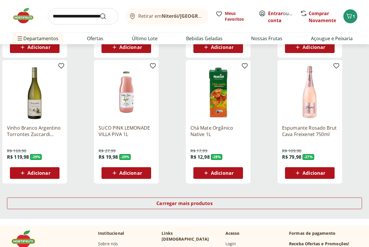
scroll to position [700, 0]
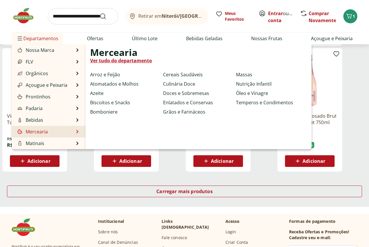
click at [31, 132] on link "Mercearia" at bounding box center [32, 131] width 32 height 7
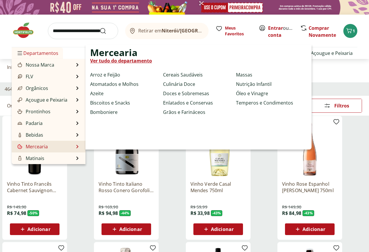
select select "**********"
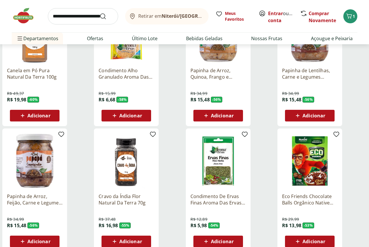
scroll to position [292, 0]
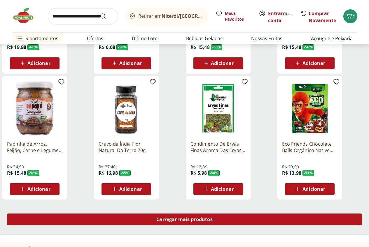
click at [223, 214] on div "Carregar mais produtos" at bounding box center [184, 220] width 355 height 12
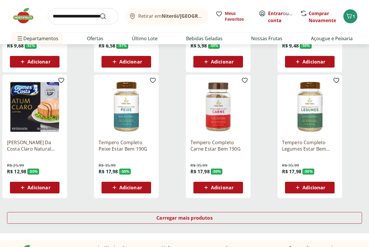
scroll to position [729, 0]
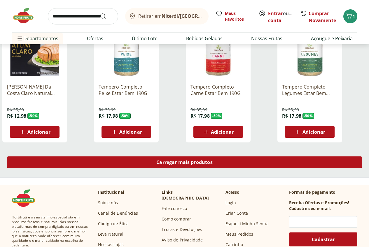
click at [213, 160] on span "Carregar mais produtos" at bounding box center [184, 162] width 56 height 5
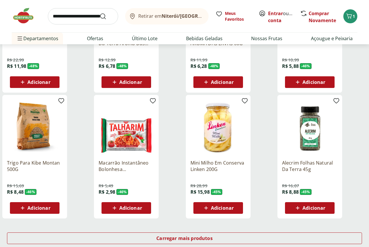
scroll to position [1050, 0]
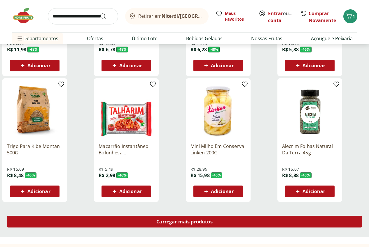
click at [213, 220] on span "Carregar mais produtos" at bounding box center [184, 222] width 56 height 5
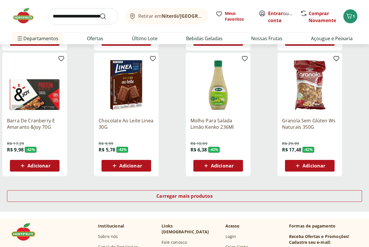
scroll to position [1459, 0]
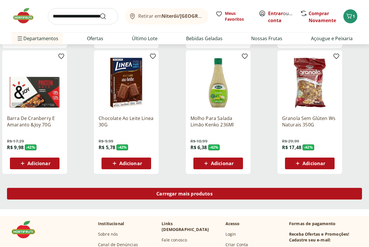
click at [213, 192] on span "Carregar mais produtos" at bounding box center [184, 194] width 56 height 5
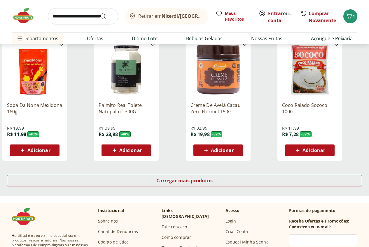
scroll to position [1867, 0]
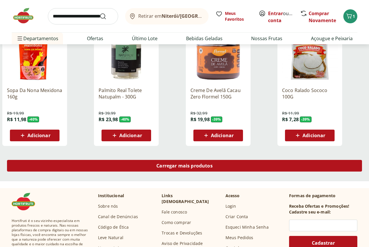
click at [213, 164] on span "Carregar mais produtos" at bounding box center [184, 166] width 56 height 5
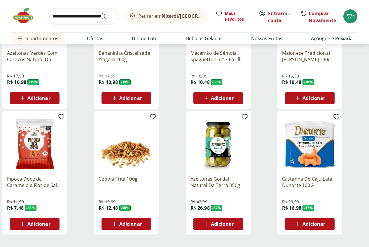
scroll to position [2188, 0]
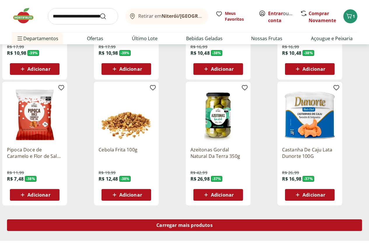
click at [213, 223] on span "Carregar mais produtos" at bounding box center [184, 225] width 56 height 5
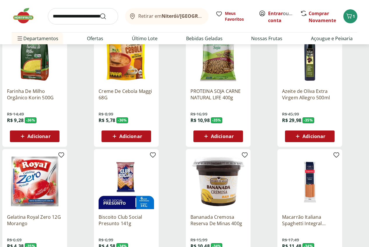
scroll to position [2567, 0]
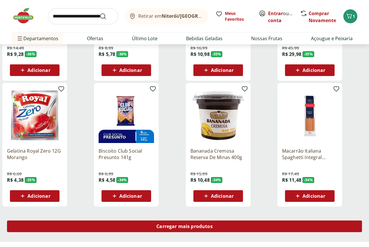
click at [213, 224] on span "Carregar mais produtos" at bounding box center [184, 226] width 56 height 5
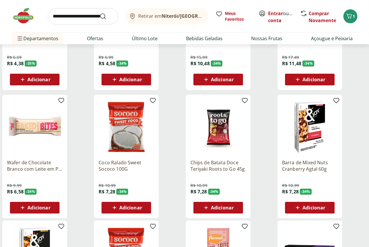
scroll to position [2771, 0]
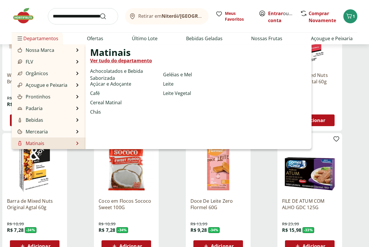
click at [33, 144] on link "Matinais" at bounding box center [30, 143] width 28 height 7
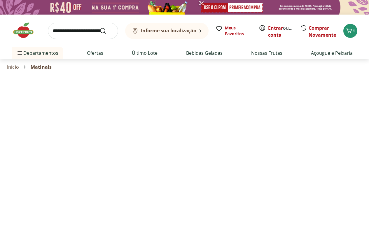
select select "**********"
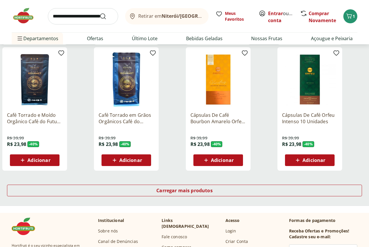
scroll to position [321, 0]
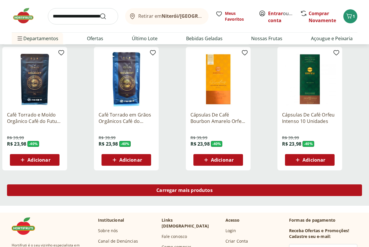
click at [213, 188] on span "Carregar mais produtos" at bounding box center [184, 190] width 56 height 5
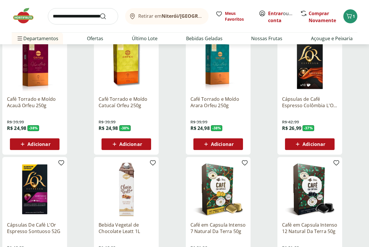
scroll to position [671, 0]
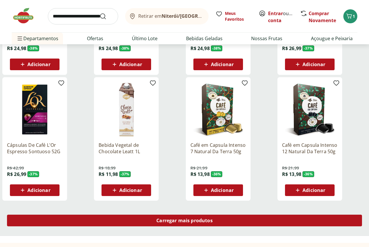
click at [213, 218] on span "Carregar mais produtos" at bounding box center [184, 220] width 56 height 5
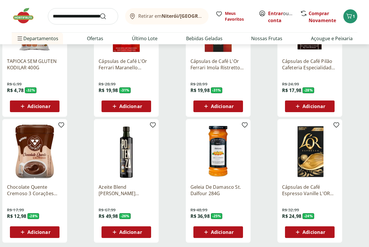
scroll to position [1021, 0]
